Goal: Information Seeking & Learning: Learn about a topic

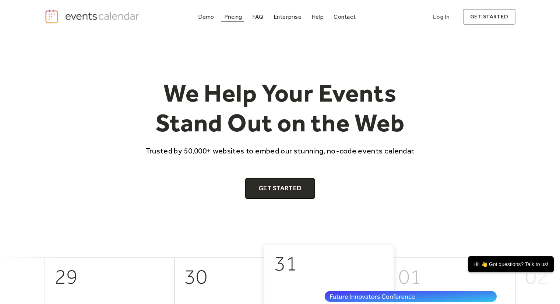
click at [235, 15] on div "Pricing" at bounding box center [233, 17] width 18 height 4
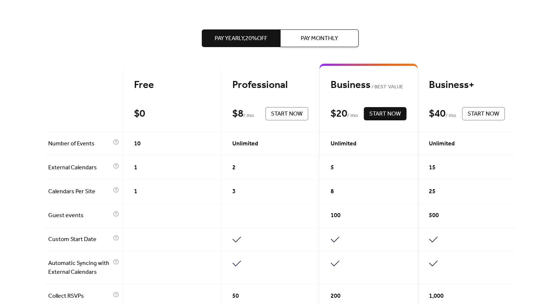
scroll to position [147, 0]
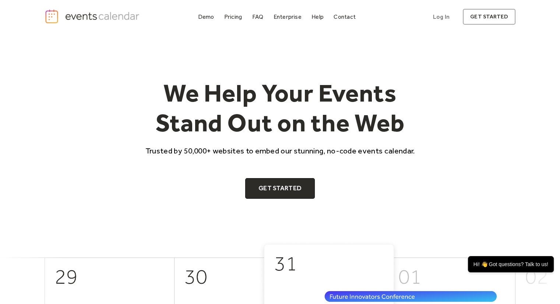
click at [221, 21] on div at bounding box center [221, 21] width 0 height 0
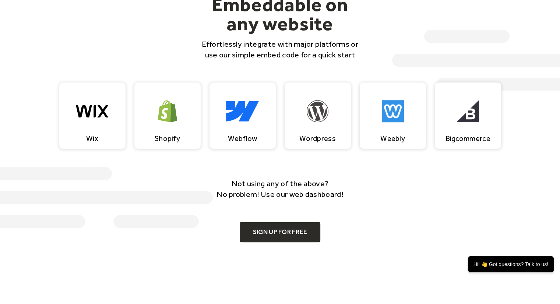
scroll to position [747, 0]
